Goal: Check status: Check status

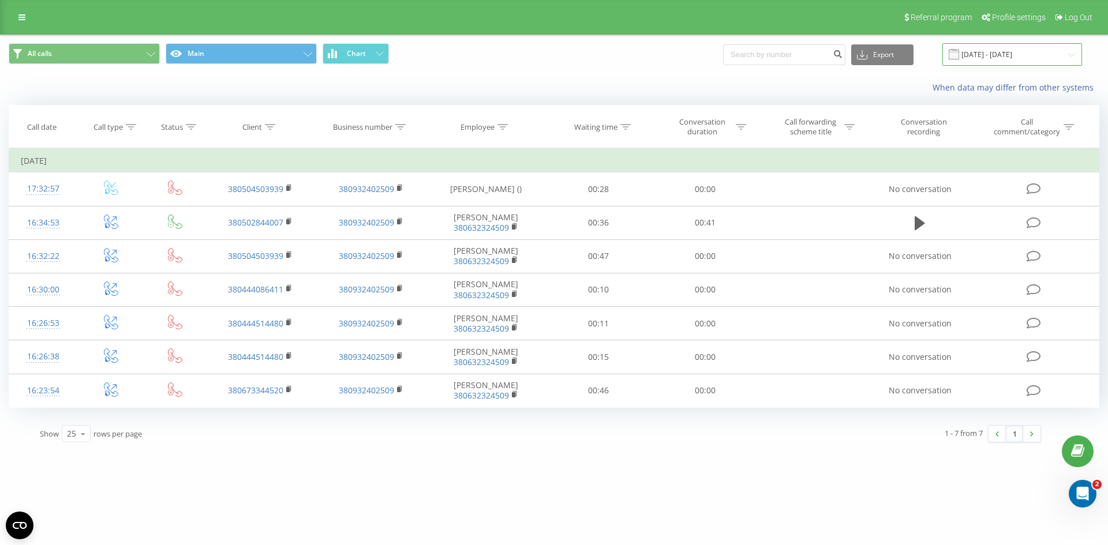
click at [1020, 54] on input "[DATE] - [DATE]" at bounding box center [1012, 54] width 140 height 23
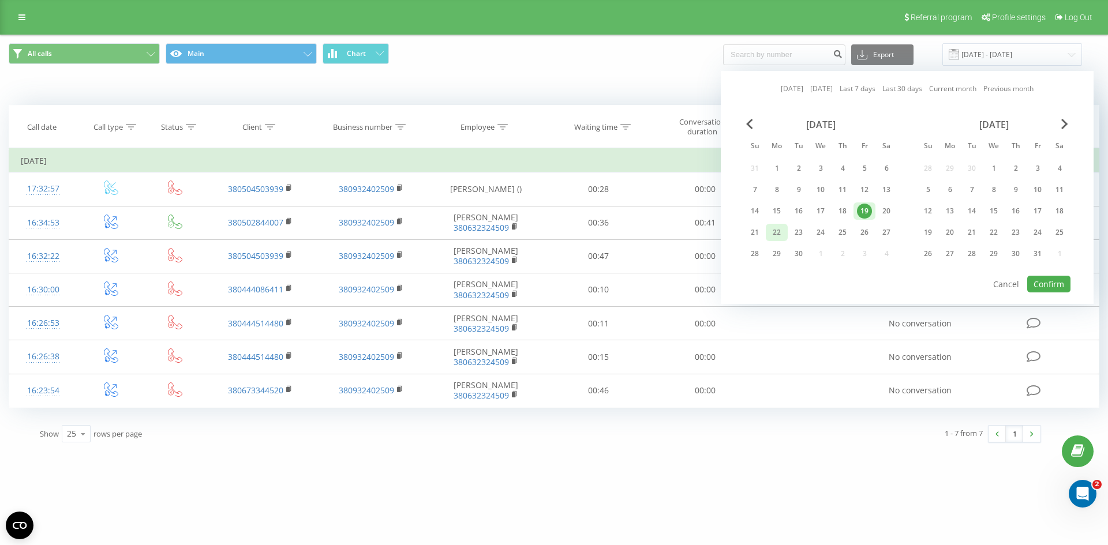
click at [774, 230] on div "22" at bounding box center [776, 232] width 15 height 15
click at [1058, 286] on button "Confirm" at bounding box center [1048, 284] width 43 height 17
type input "[DATE] - [DATE]"
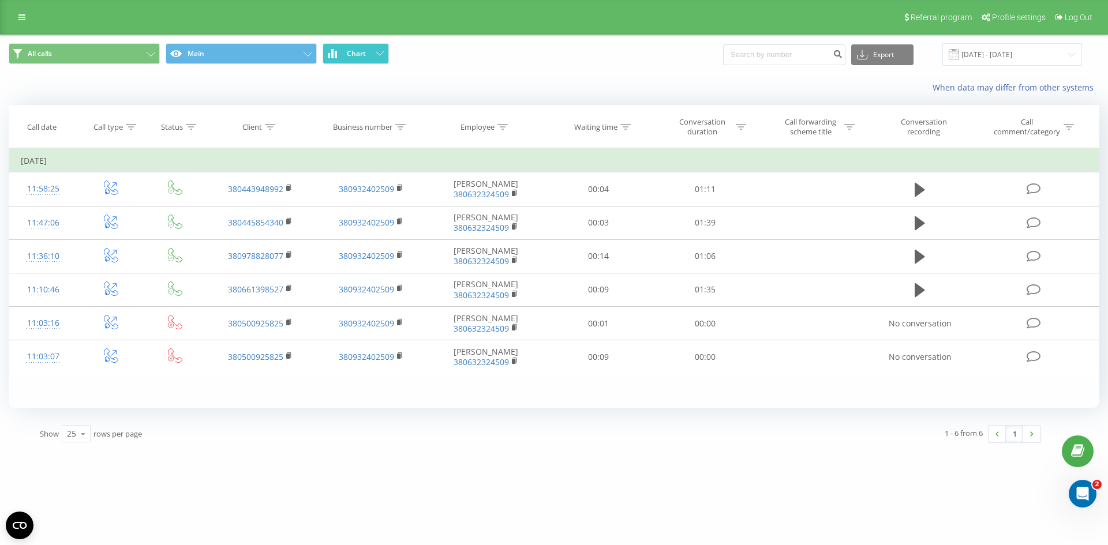
click at [355, 58] on button "Chart" at bounding box center [356, 53] width 66 height 21
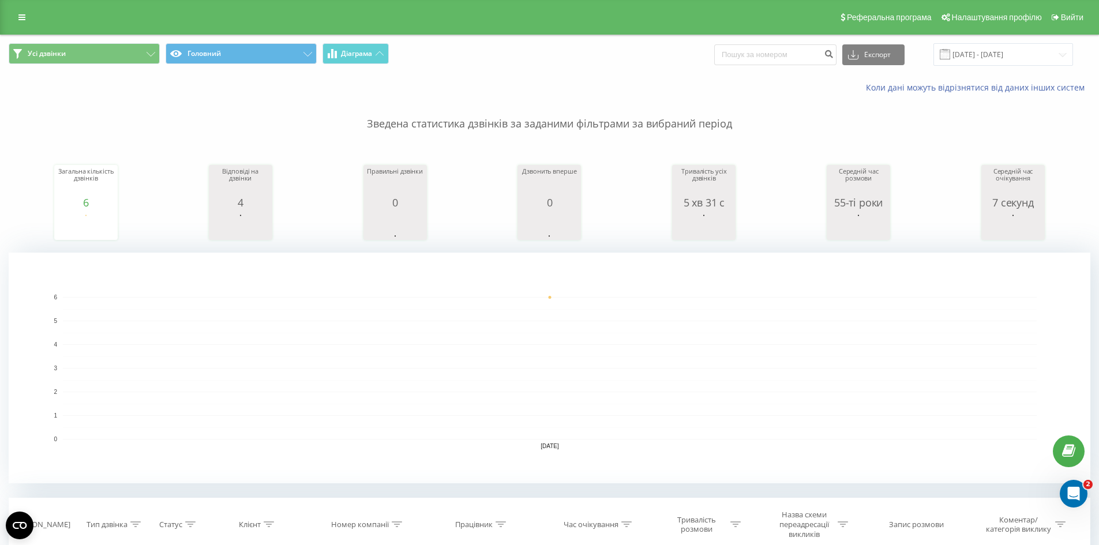
click at [631, 51] on div "Усі дзвінки Головний Діаграма Експорт .csv .xls .xlsx [DATE] - [DATE]" at bounding box center [550, 54] width 1082 height 23
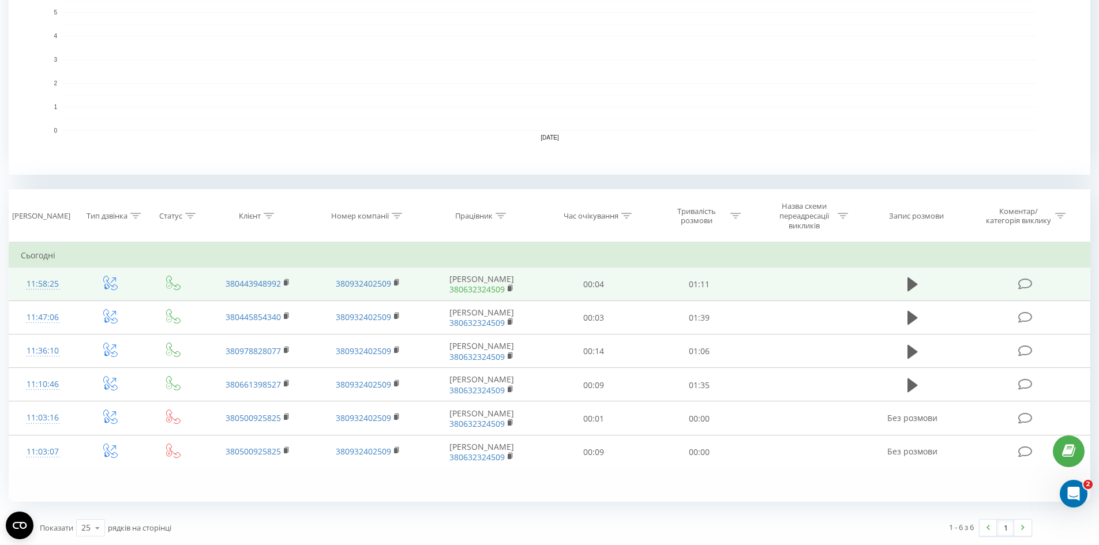
scroll to position [251, 0]
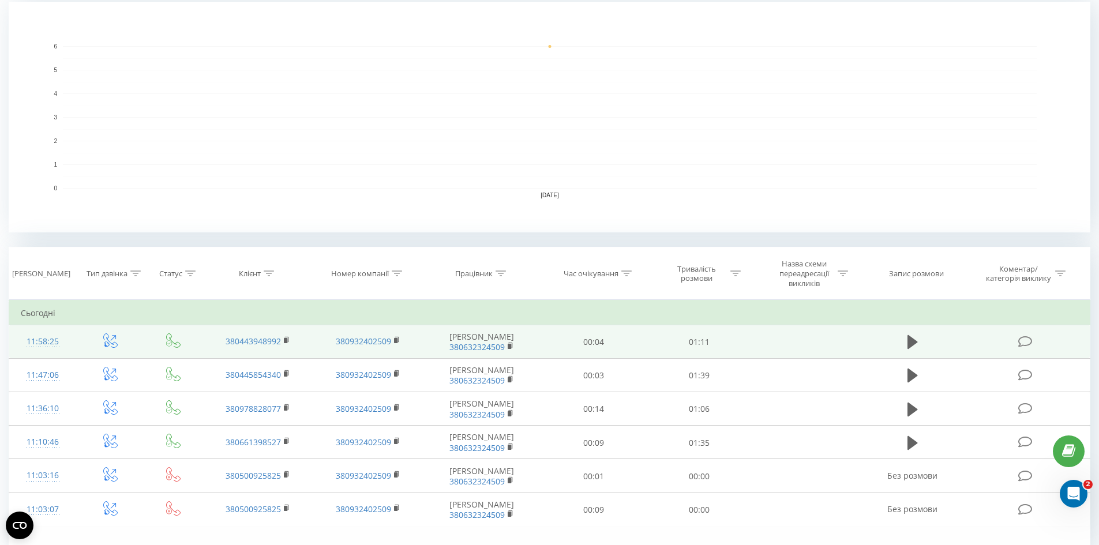
click at [898, 336] on td at bounding box center [913, 341] width 102 height 33
click at [908, 345] on icon at bounding box center [913, 342] width 10 height 14
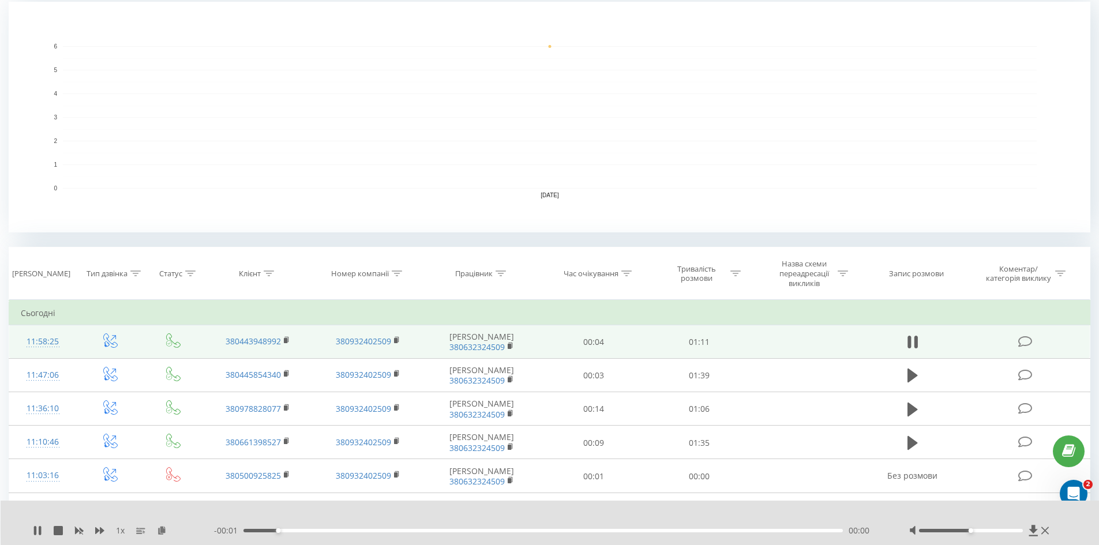
click at [1014, 531] on div at bounding box center [971, 530] width 104 height 3
drag, startPoint x: 1014, startPoint y: 531, endPoint x: 1031, endPoint y: 529, distance: 17.5
click at [1031, 529] on div at bounding box center [980, 531] width 143 height 12
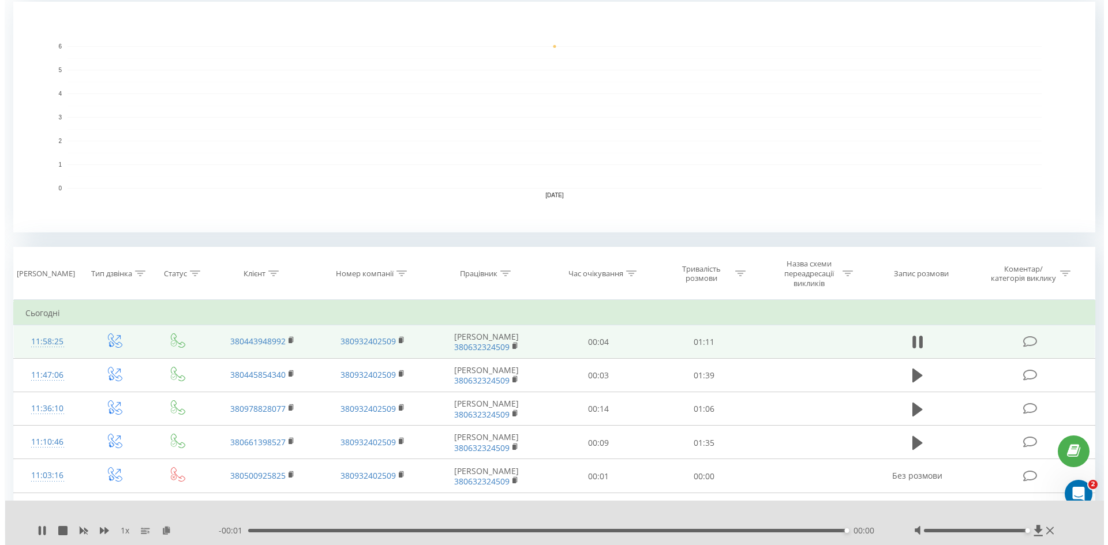
scroll to position [0, 0]
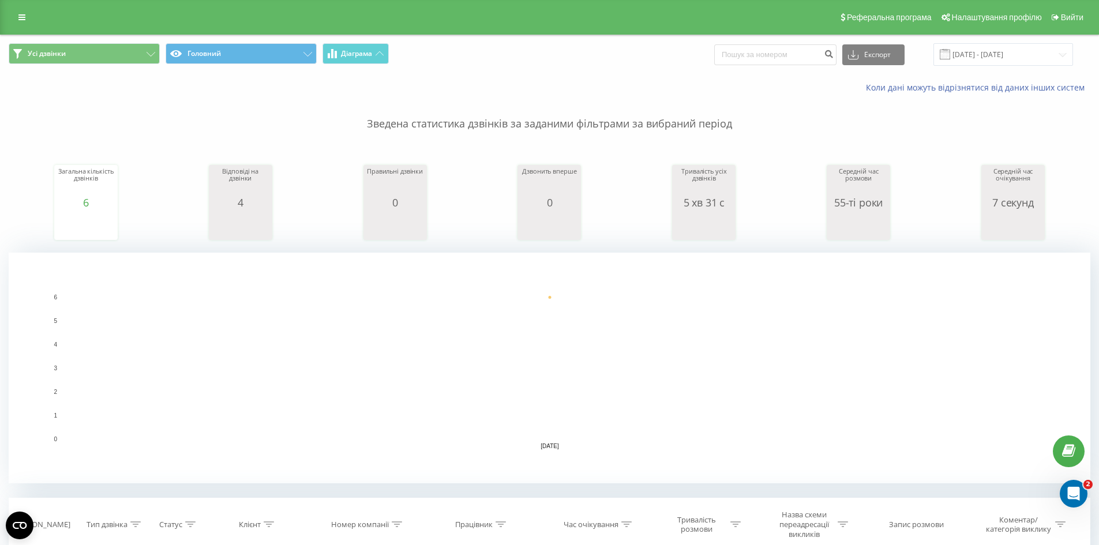
click at [566, 55] on div "Усі дзвінки Головний Діаграма Експорт .csv .xls .xlsx [DATE] - [DATE]" at bounding box center [550, 54] width 1082 height 23
click at [503, 82] on div "Коли дані можуть відрізнятися від даних інших систем" at bounding box center [756, 88] width 686 height 12
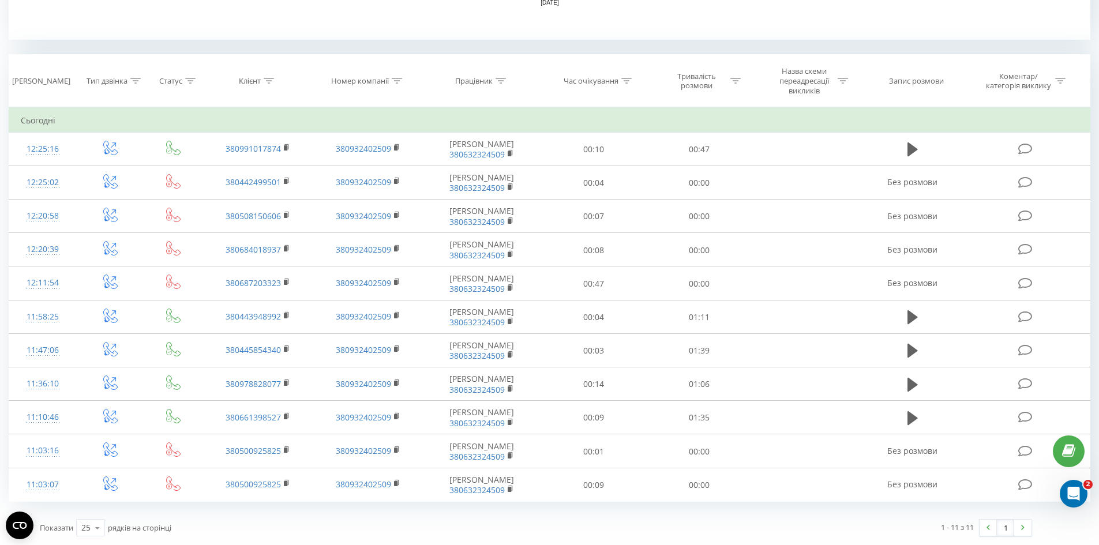
scroll to position [98, 0]
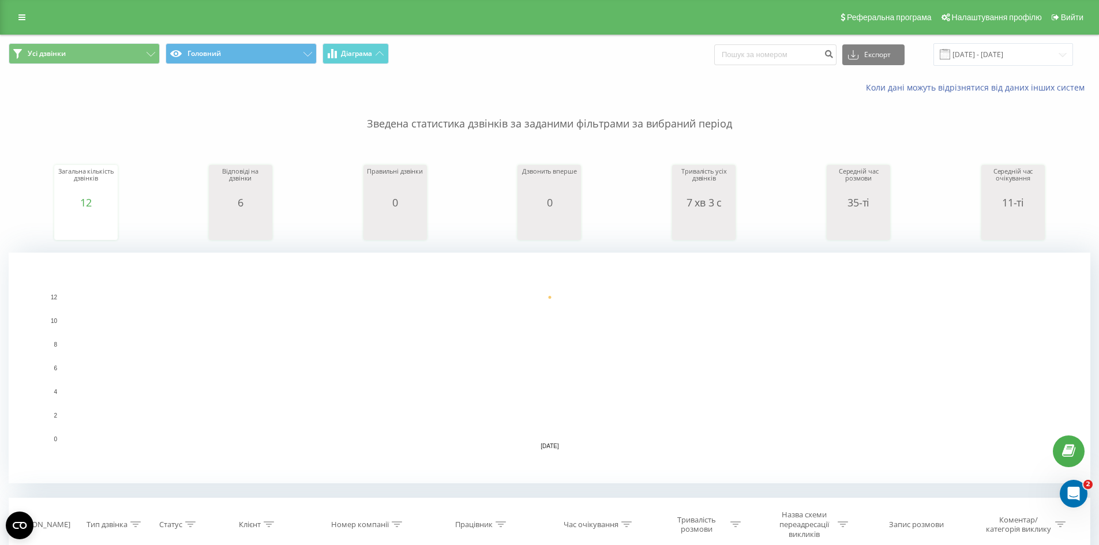
click at [581, 70] on div "Усі дзвінки Головний Діаграма Експорт .csv .xls .xlsx [DATE] - [DATE]" at bounding box center [550, 54] width 1098 height 39
